Goal: Book appointment/travel/reservation

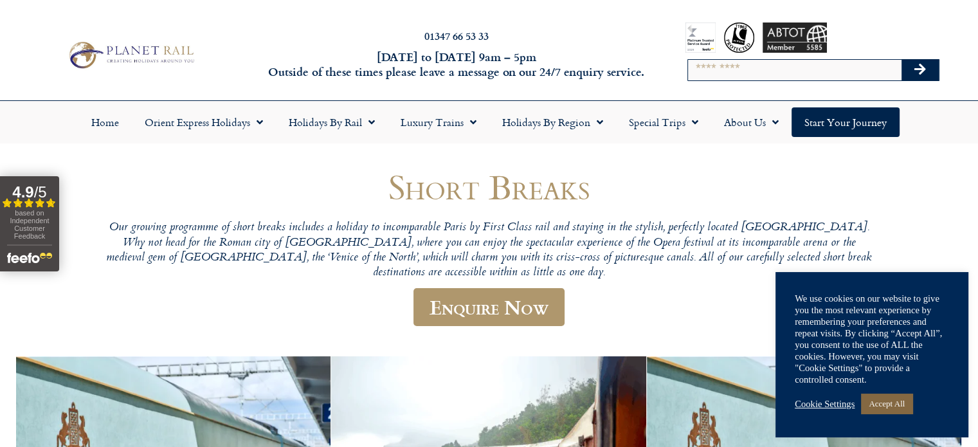
click at [903, 403] on link "Accept All" at bounding box center [886, 404] width 51 height 20
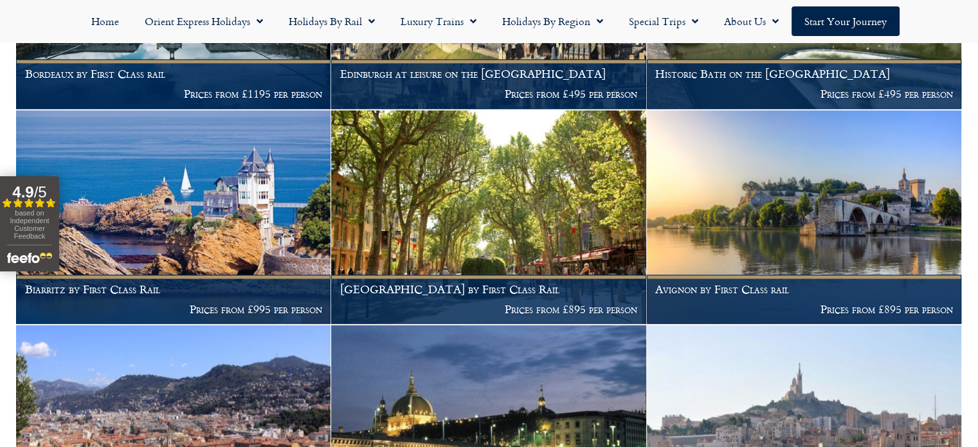
scroll to position [1981, 0]
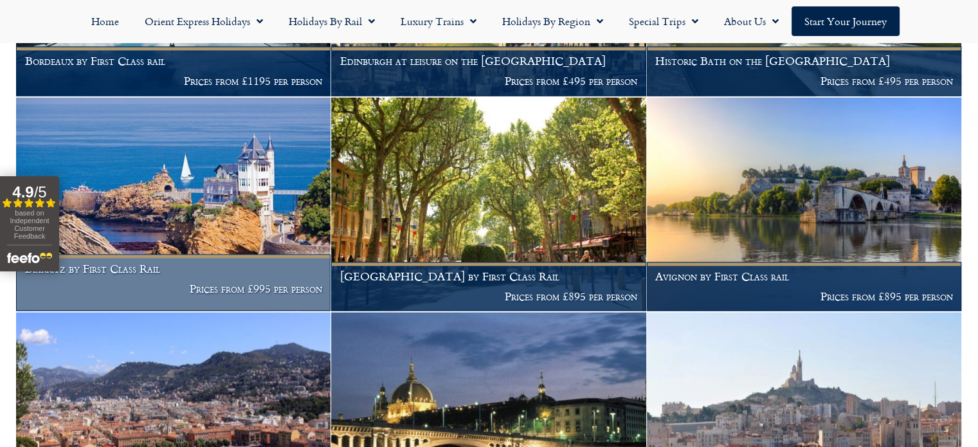
click at [208, 206] on img at bounding box center [173, 204] width 315 height 214
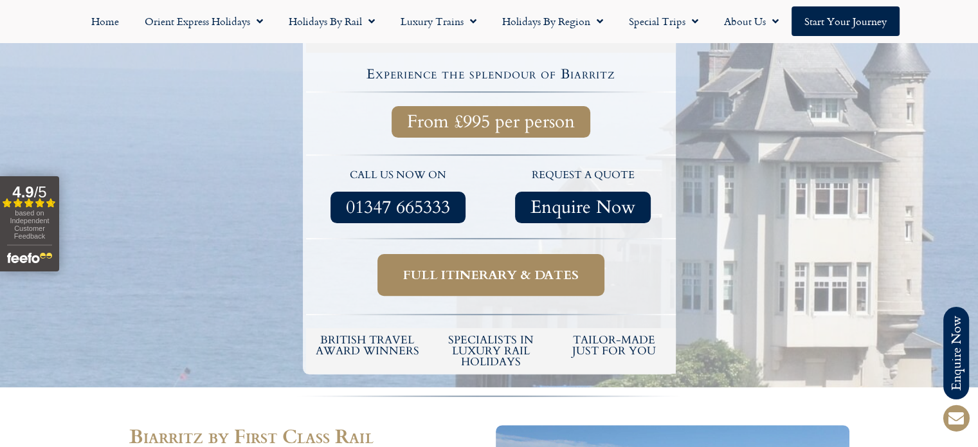
scroll to position [347, 0]
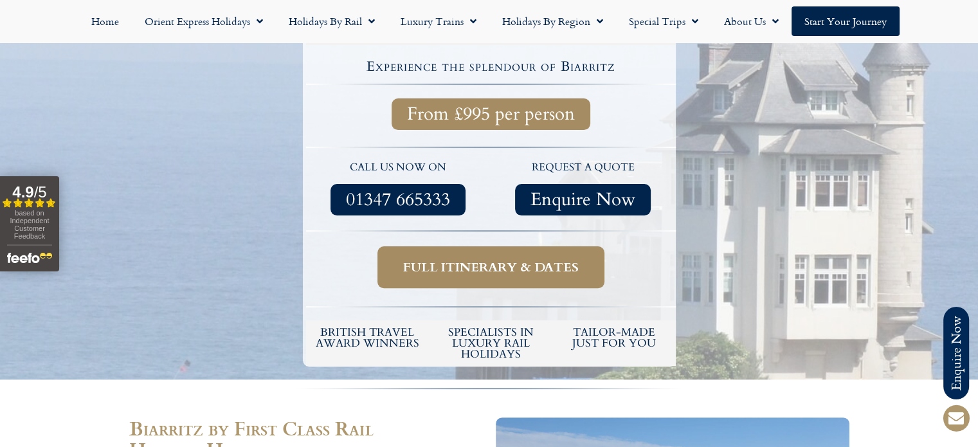
click at [499, 259] on span "Full itinerary & dates" at bounding box center [491, 267] width 176 height 16
click at [485, 260] on span "Full itinerary & dates" at bounding box center [491, 267] width 176 height 16
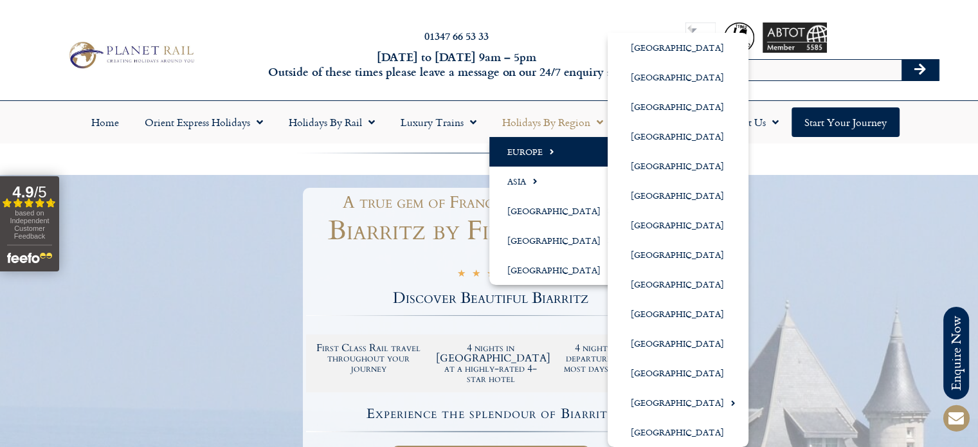
click at [535, 153] on link "Europe" at bounding box center [557, 152] width 136 height 30
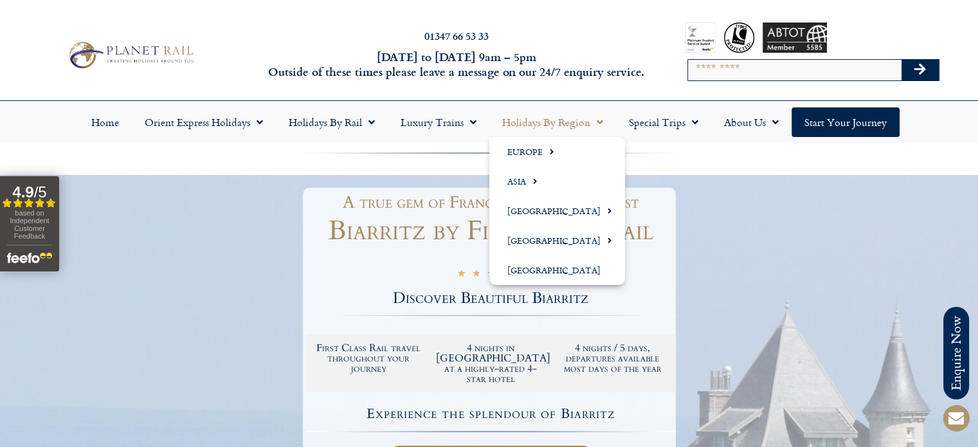
click at [594, 124] on span "Menu" at bounding box center [596, 122] width 13 height 23
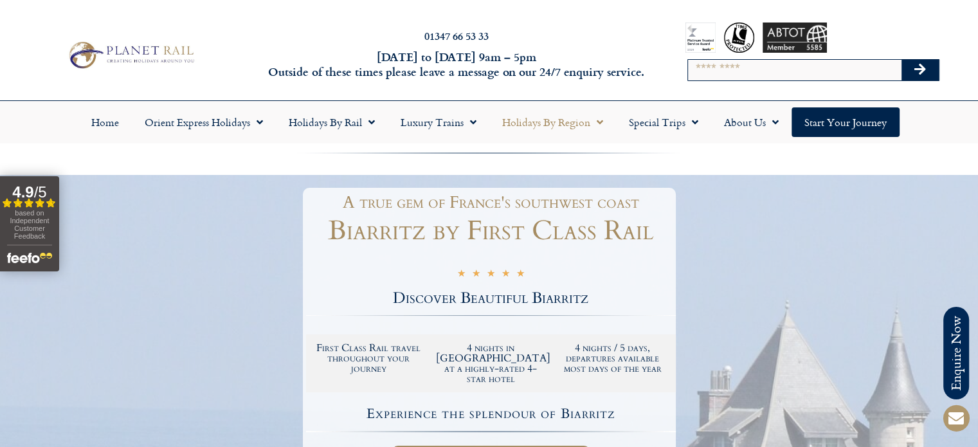
click at [567, 127] on link "Holidays by Region" at bounding box center [552, 122] width 127 height 30
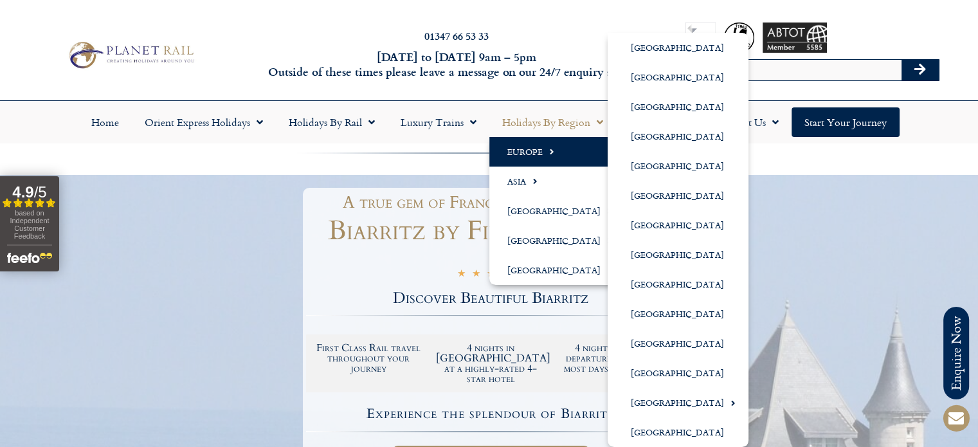
click at [531, 151] on link "Europe" at bounding box center [557, 152] width 136 height 30
click at [533, 152] on link "Europe" at bounding box center [557, 152] width 136 height 30
click at [654, 347] on link "[GEOGRAPHIC_DATA]" at bounding box center [678, 344] width 141 height 30
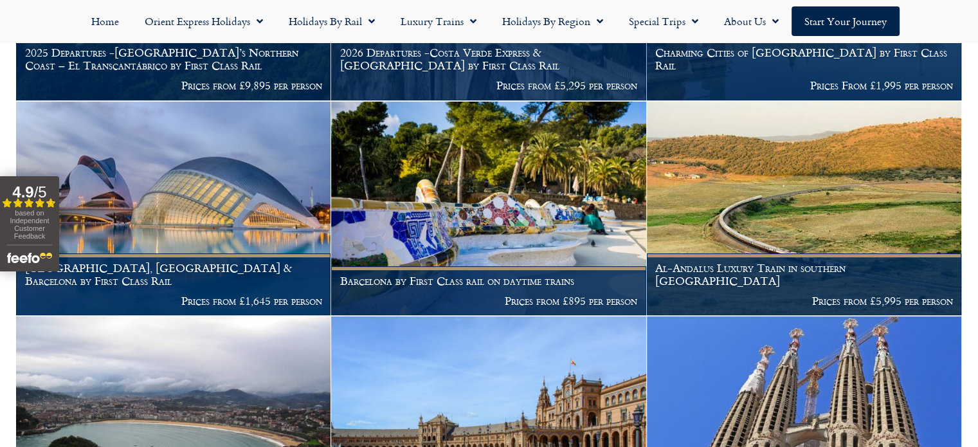
scroll to position [454, 0]
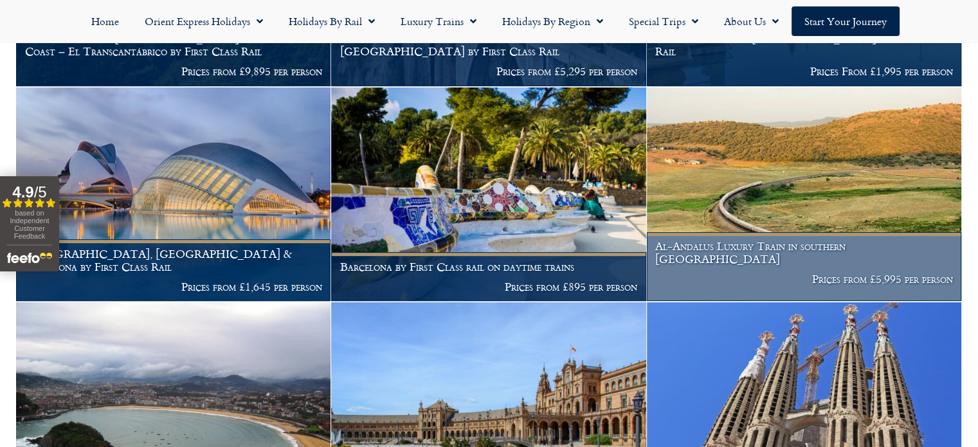
click at [958, 237] on img at bounding box center [804, 194] width 315 height 214
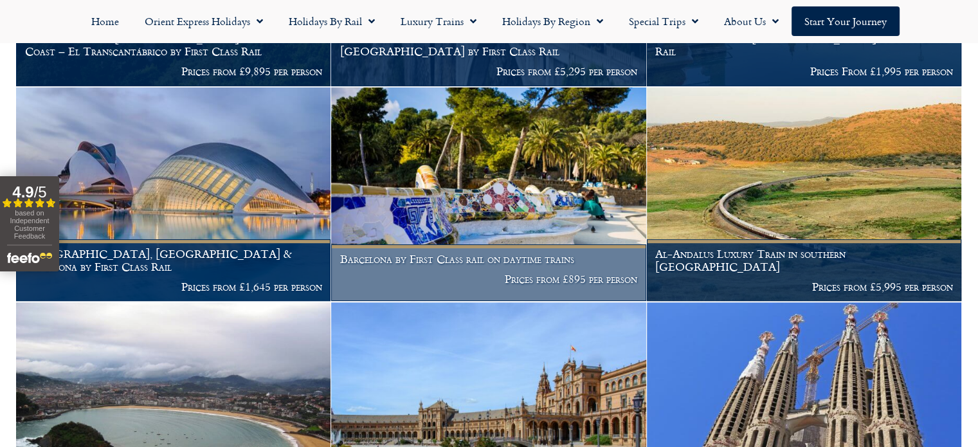
click at [468, 200] on img at bounding box center [488, 194] width 315 height 214
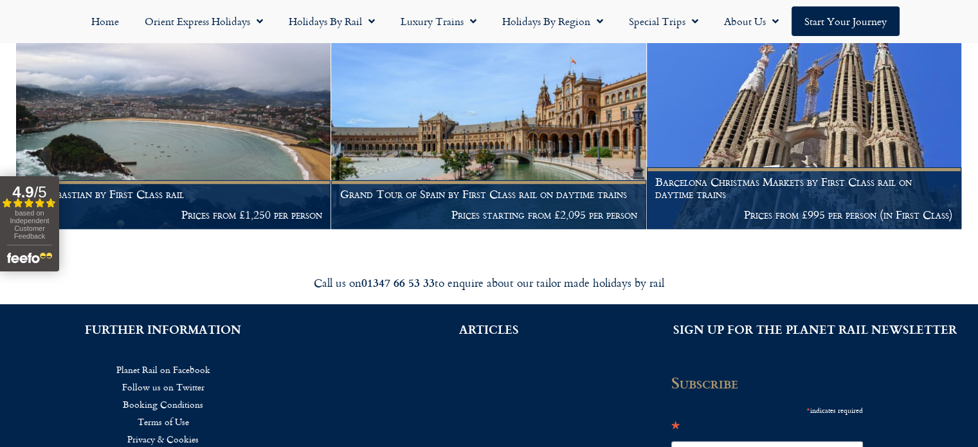
scroll to position [722, 0]
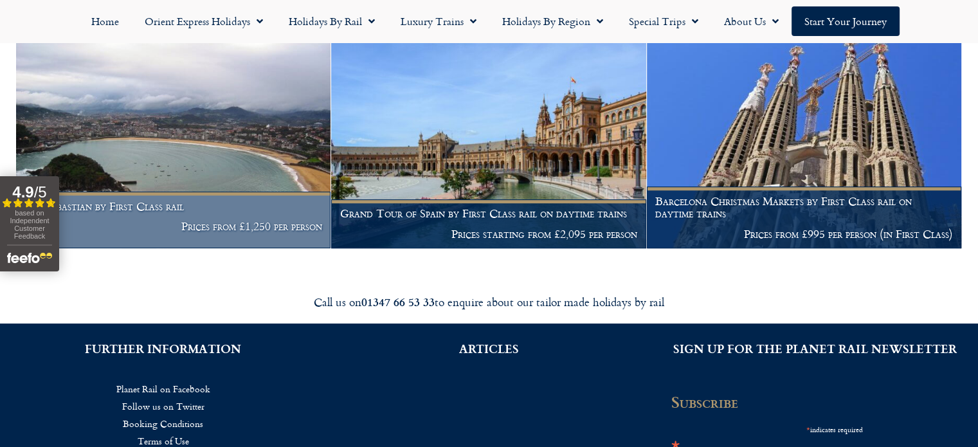
click at [219, 162] on img at bounding box center [173, 141] width 315 height 214
